Goal: Information Seeking & Learning: Learn about a topic

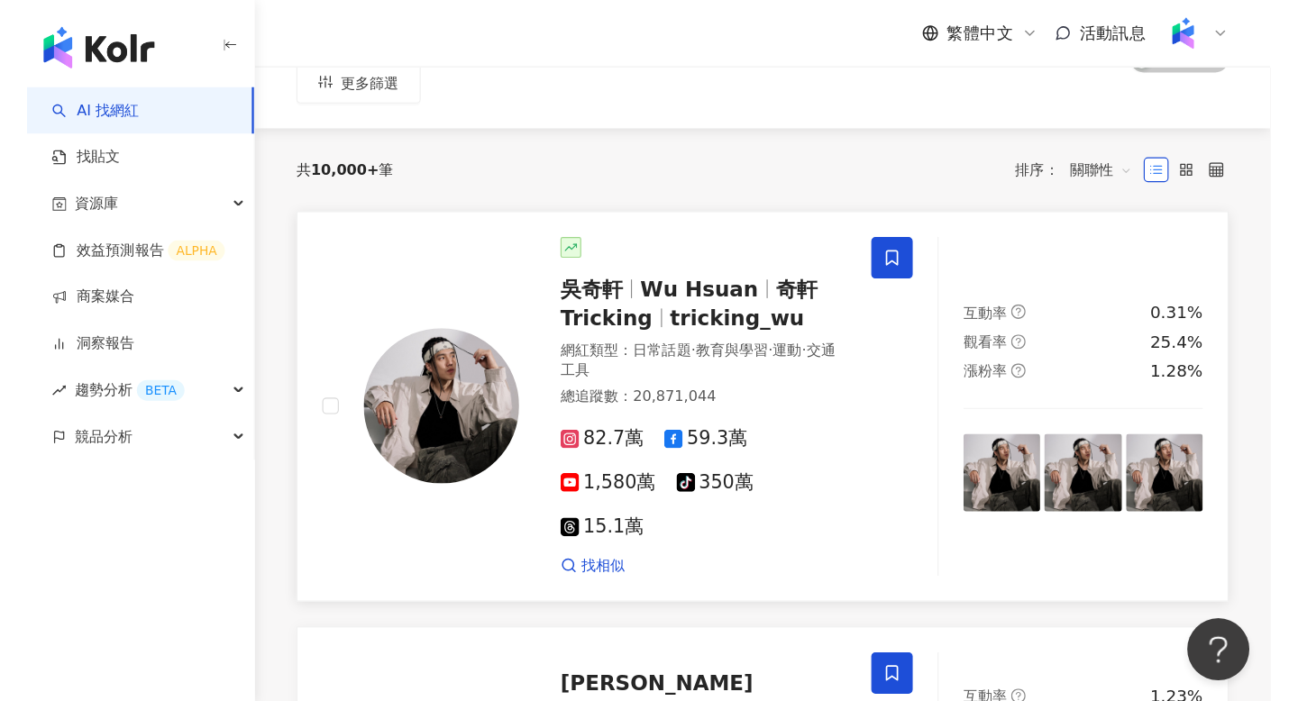
scroll to position [214, 0]
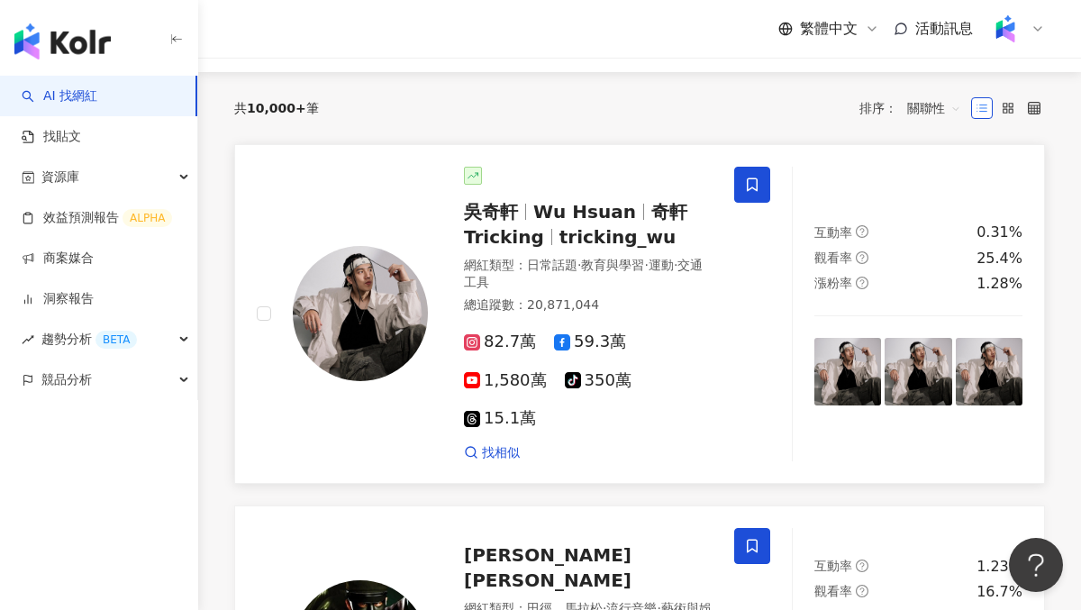
click at [567, 233] on span "tricking_wu" at bounding box center [618, 237] width 117 height 22
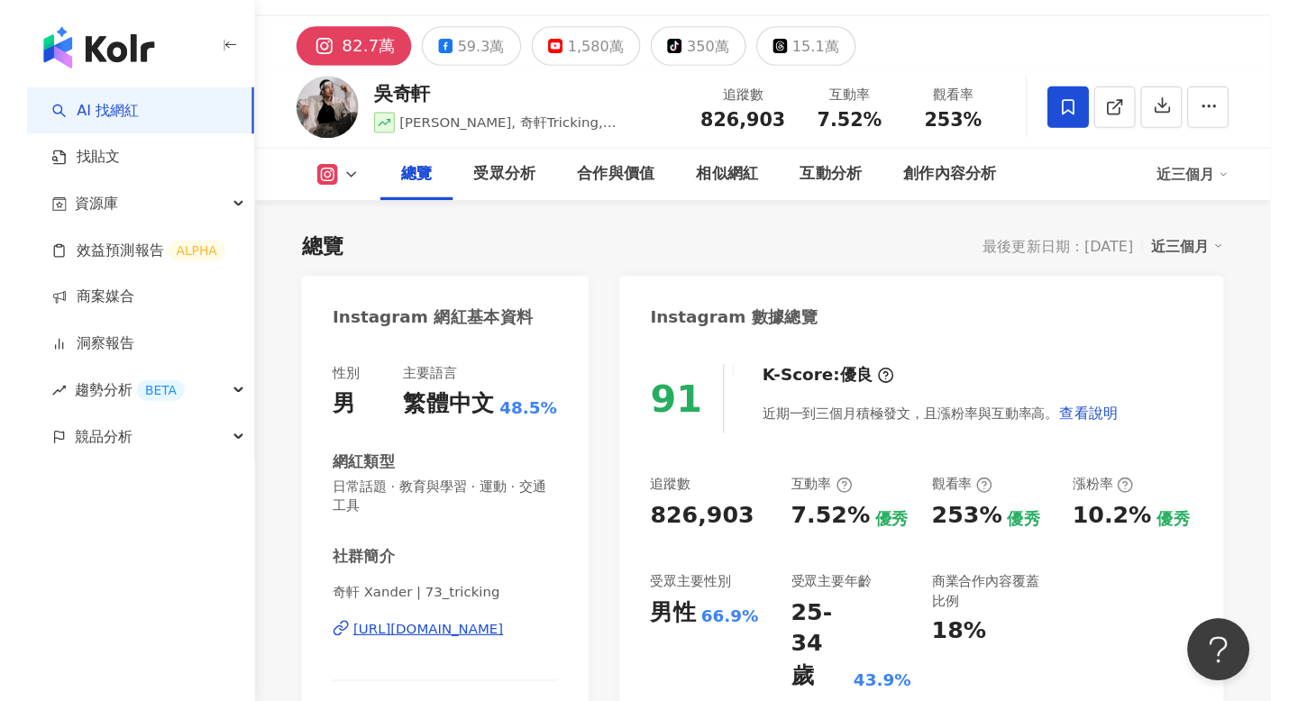
scroll to position [91, 0]
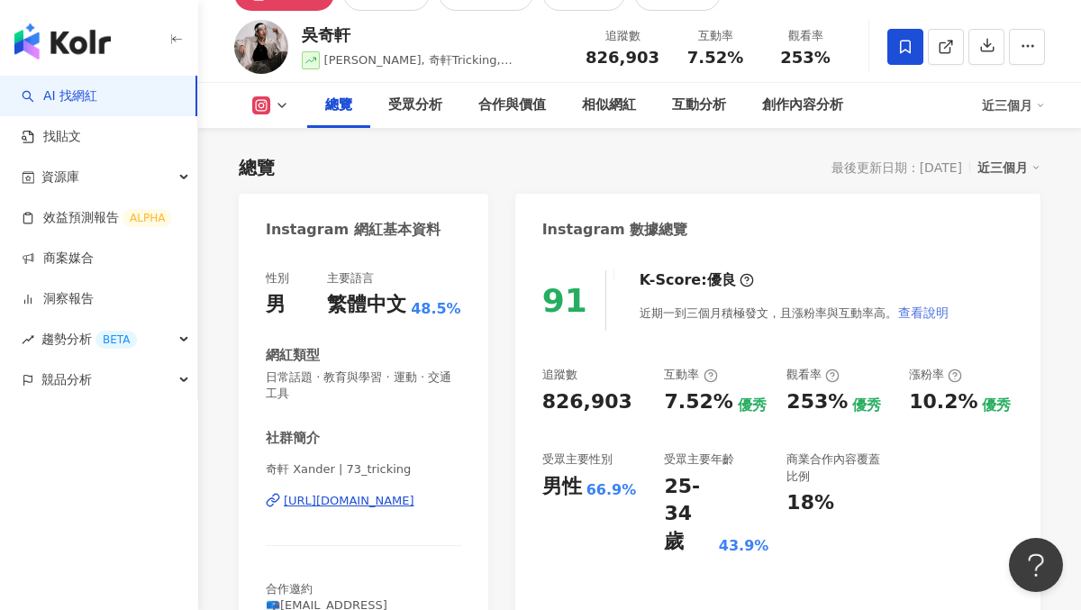
click at [920, 310] on span "查看說明" at bounding box center [924, 313] width 50 height 14
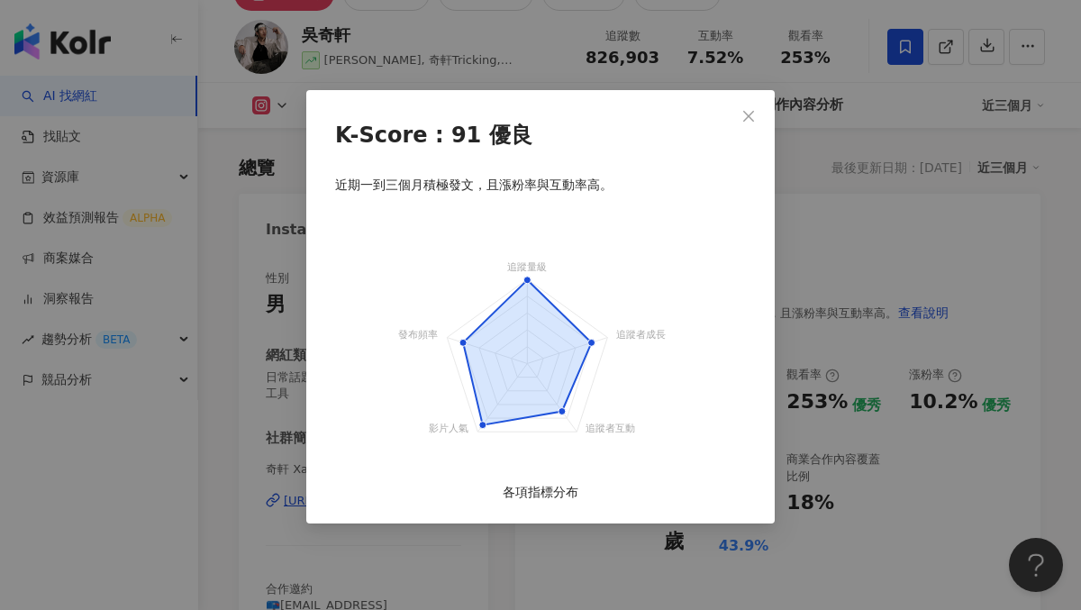
click at [582, 335] on foreignobject at bounding box center [540, 353] width 451 height 280
click at [593, 345] on icon at bounding box center [591, 342] width 7 height 7
click at [756, 119] on icon "close" at bounding box center [749, 116] width 14 height 14
